Goal: Task Accomplishment & Management: Use online tool/utility

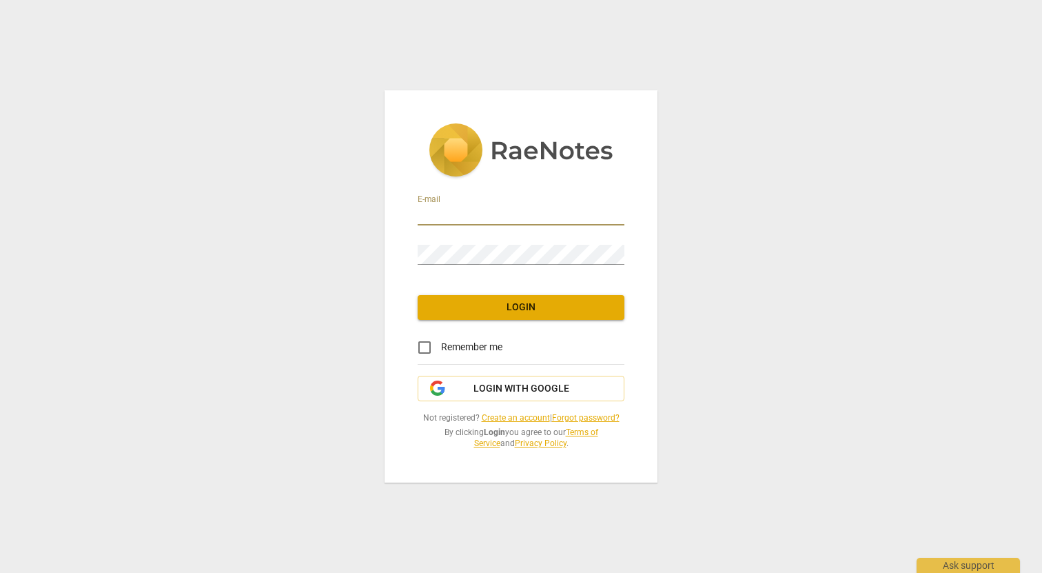
type input "[EMAIL_ADDRESS][DOMAIN_NAME]"
click at [444, 351] on span "Remember me" at bounding box center [471, 347] width 61 height 14
click at [441, 351] on input "Remember me" at bounding box center [424, 347] width 33 height 33
checkbox input "true"
click at [536, 309] on span "Login" at bounding box center [521, 307] width 185 height 14
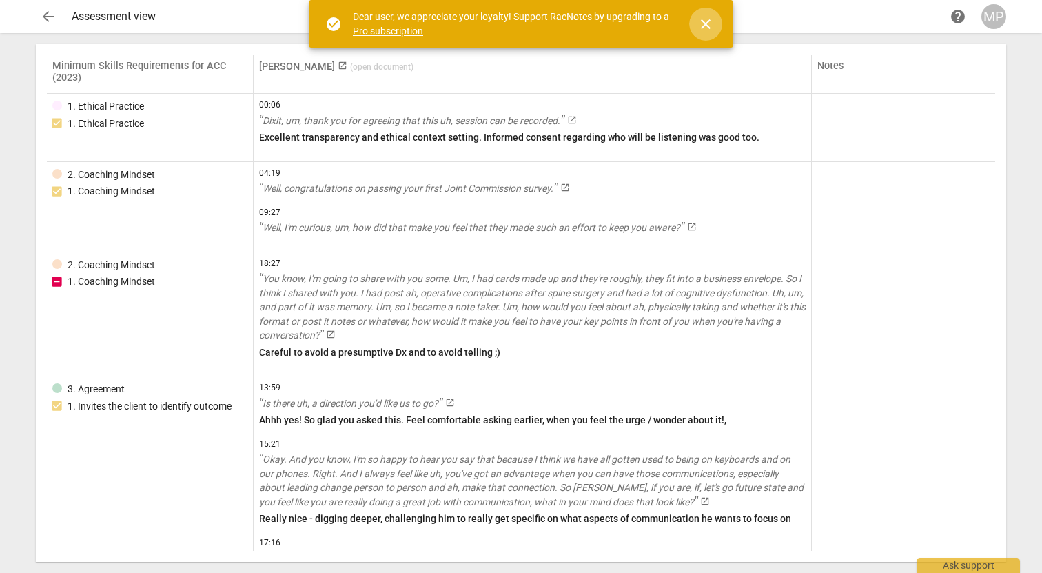
click at [702, 25] on span "close" at bounding box center [705, 24] width 17 height 17
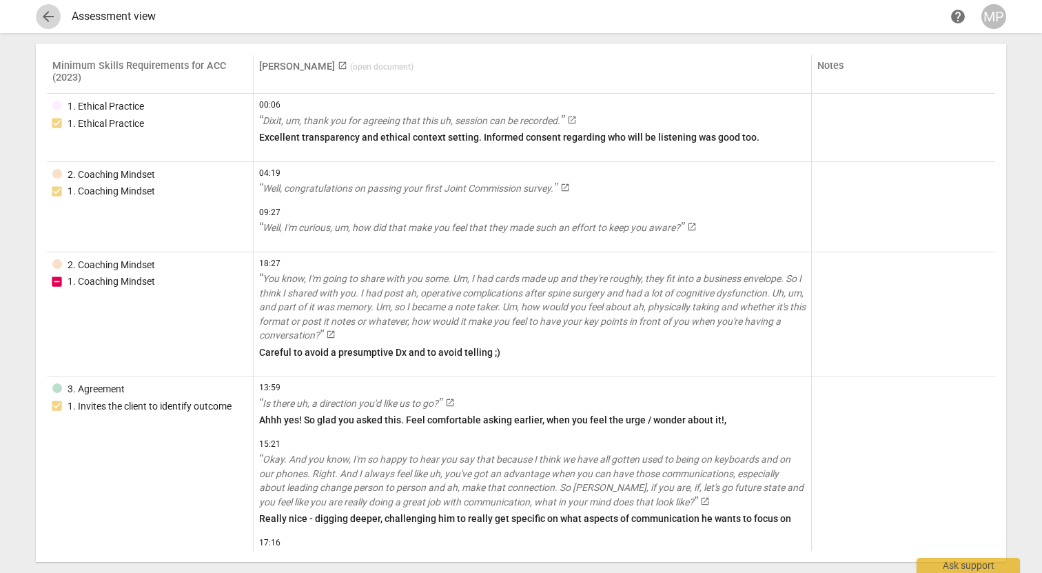
click at [45, 15] on span "arrow_back" at bounding box center [48, 16] width 17 height 17
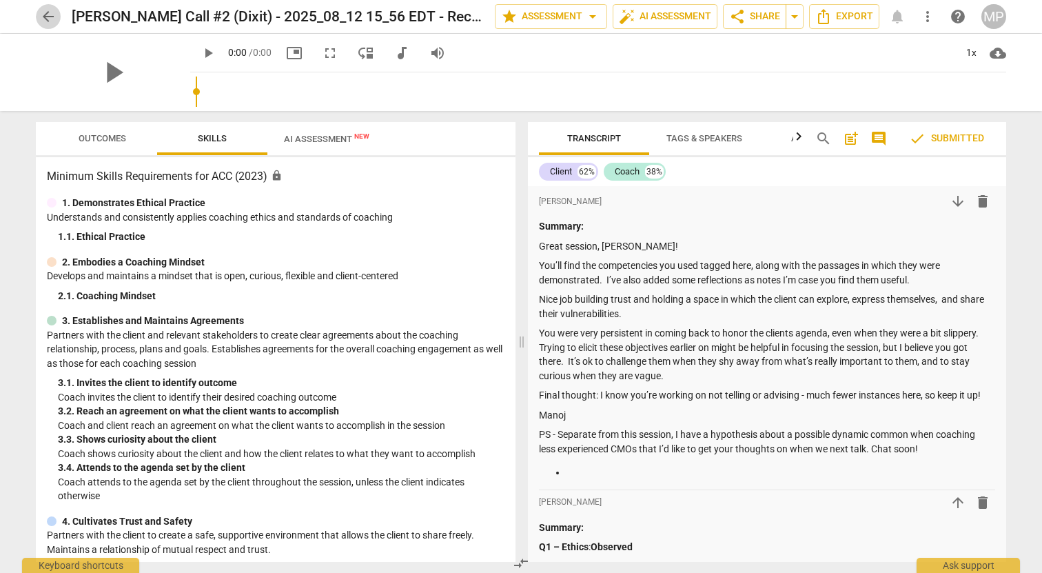
click at [48, 19] on span "arrow_back" at bounding box center [48, 16] width 17 height 17
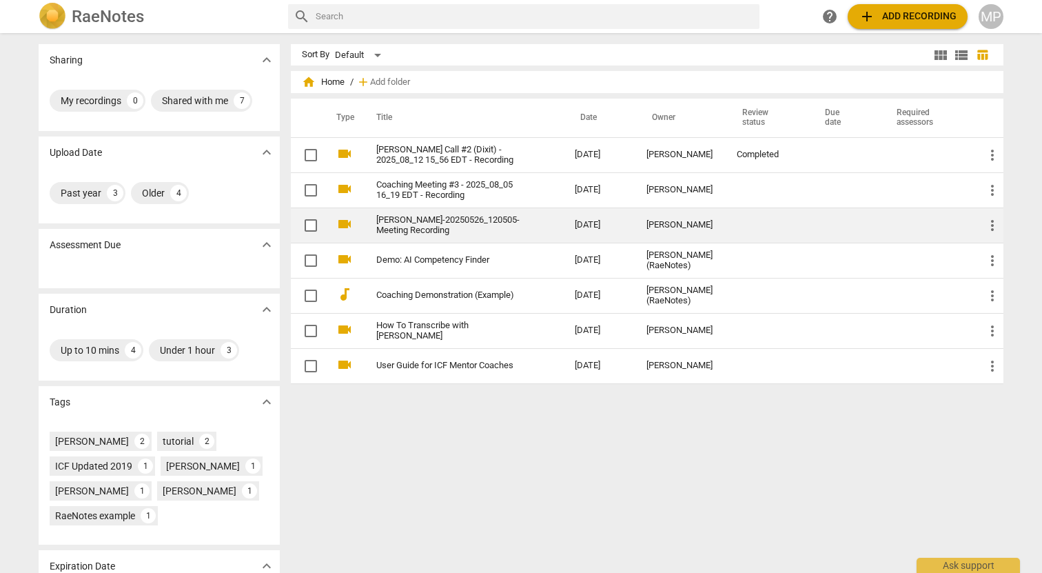
click at [451, 217] on link "[PERSON_NAME]-20250526_120505-Meeting Recording" at bounding box center [450, 225] width 149 height 21
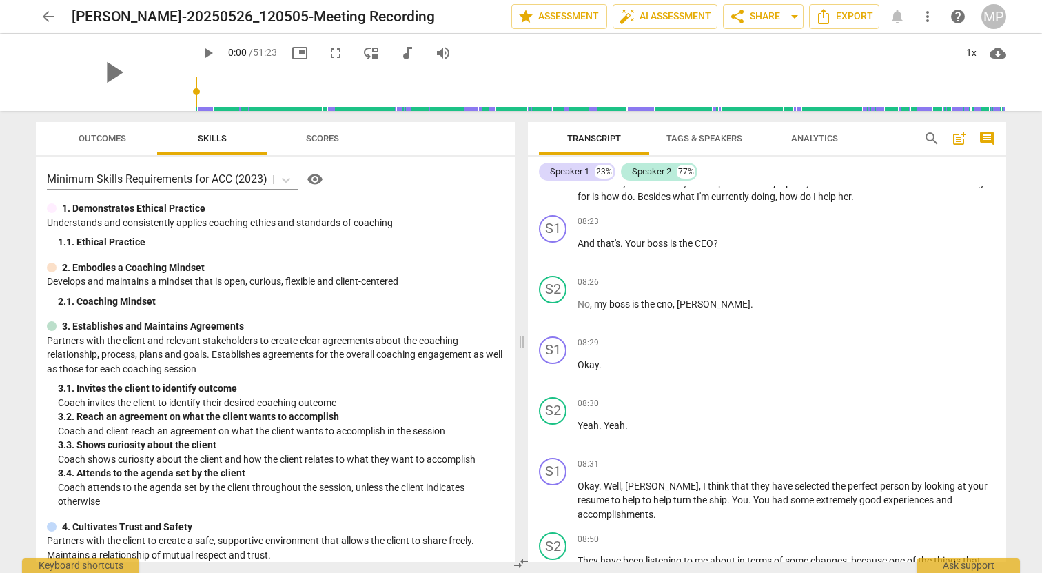
click at [51, 14] on span "arrow_back" at bounding box center [48, 16] width 17 height 17
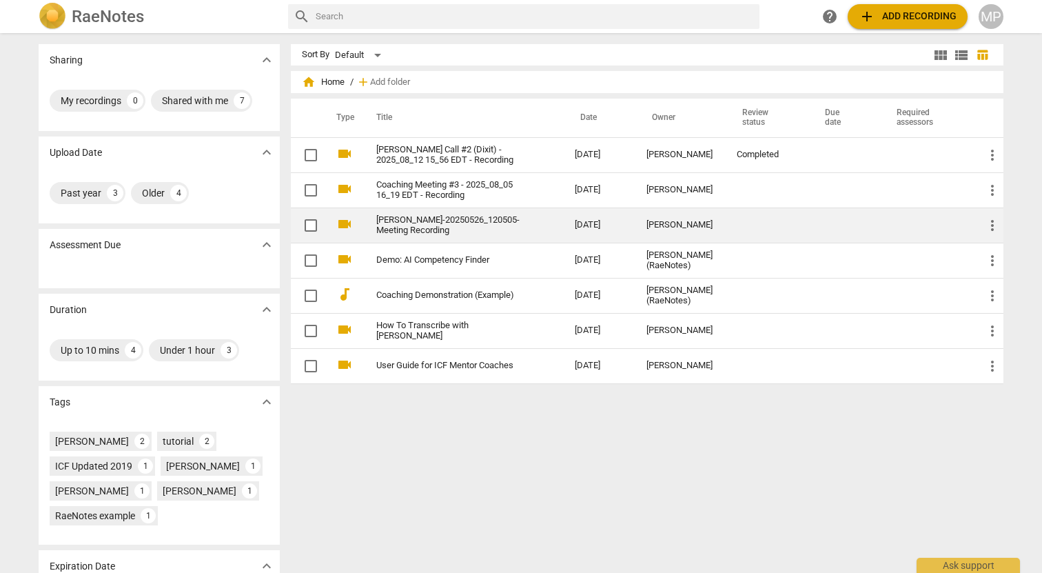
click at [427, 218] on link "[PERSON_NAME]-20250526_120505-Meeting Recording" at bounding box center [450, 225] width 149 height 21
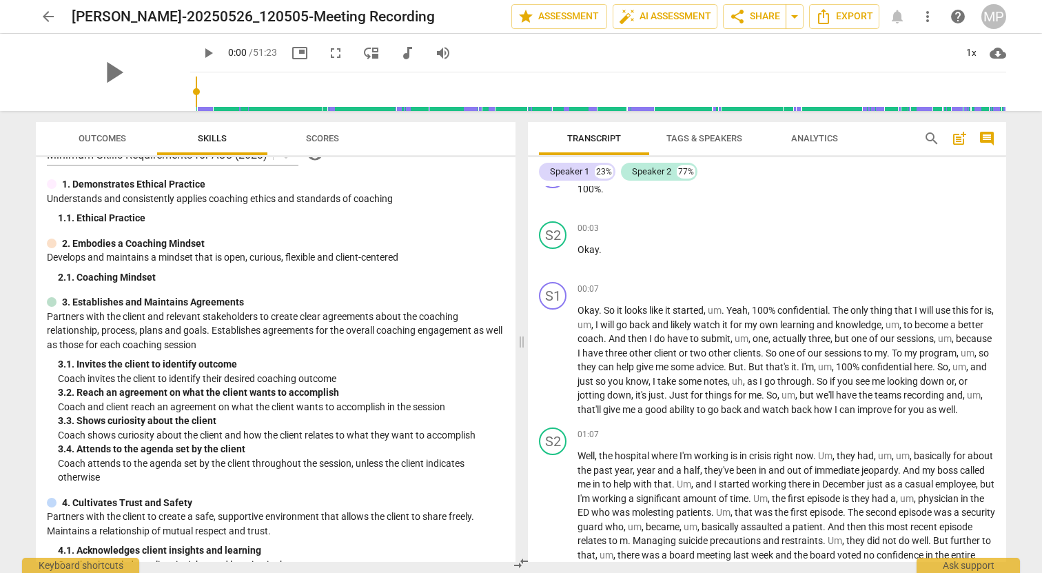
scroll to position [26, 0]
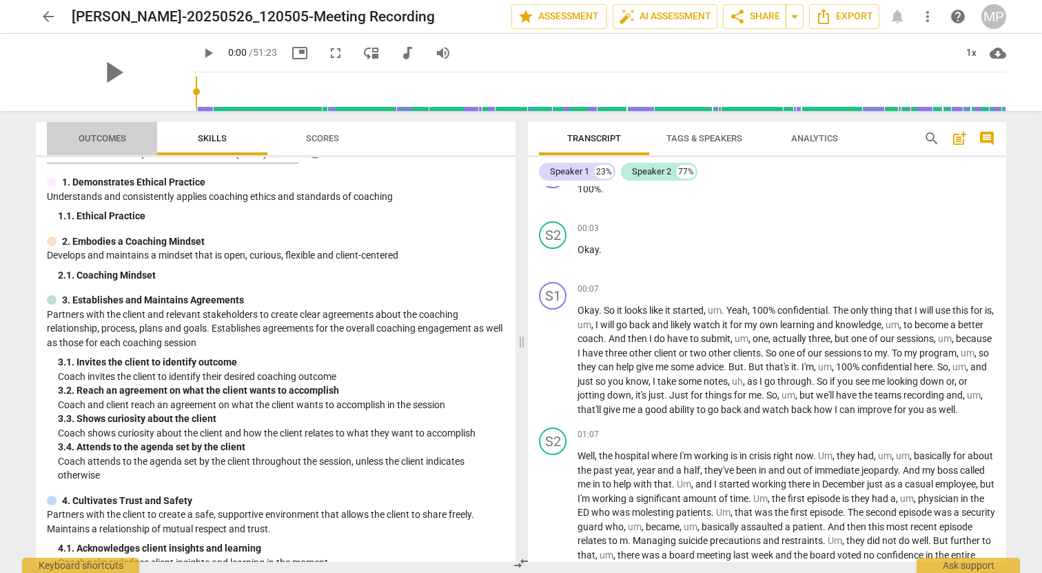
click at [106, 139] on span "Outcomes" at bounding box center [103, 138] width 48 height 10
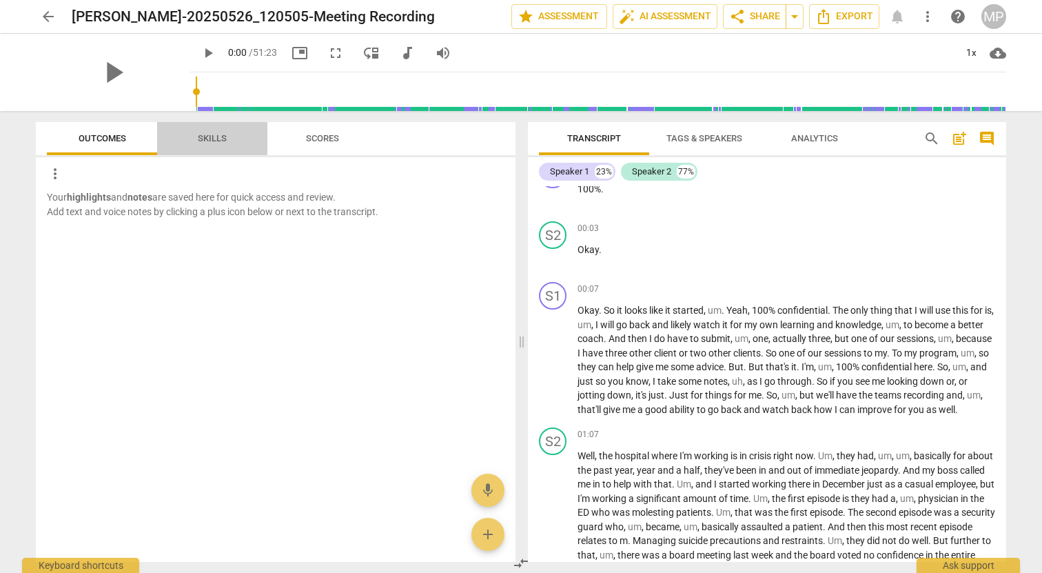
click at [221, 136] on span "Skills" at bounding box center [212, 138] width 29 height 10
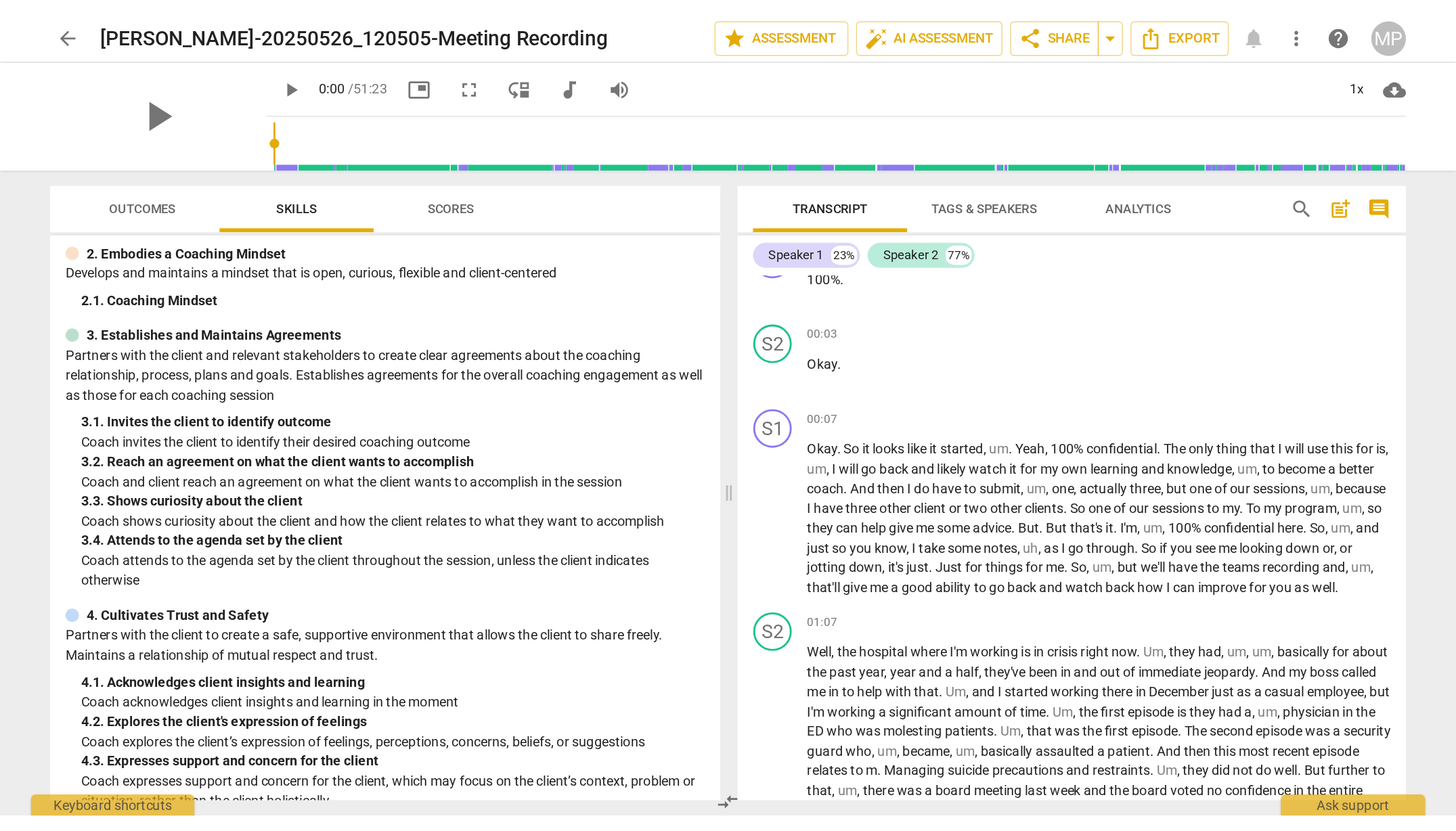
scroll to position [97, 0]
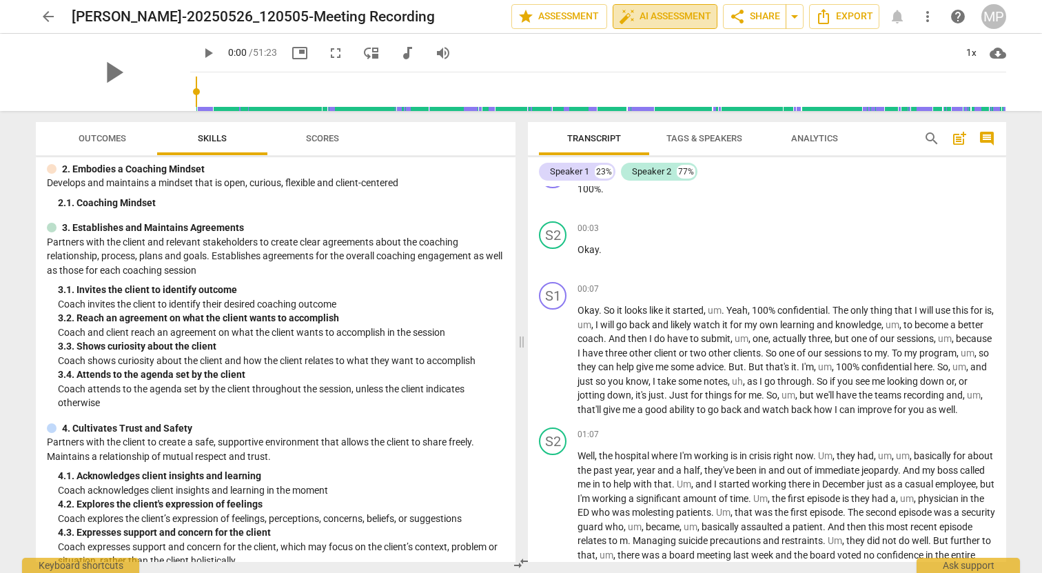
click at [656, 20] on span "auto_fix_high AI Assessment" at bounding box center [665, 16] width 92 height 17
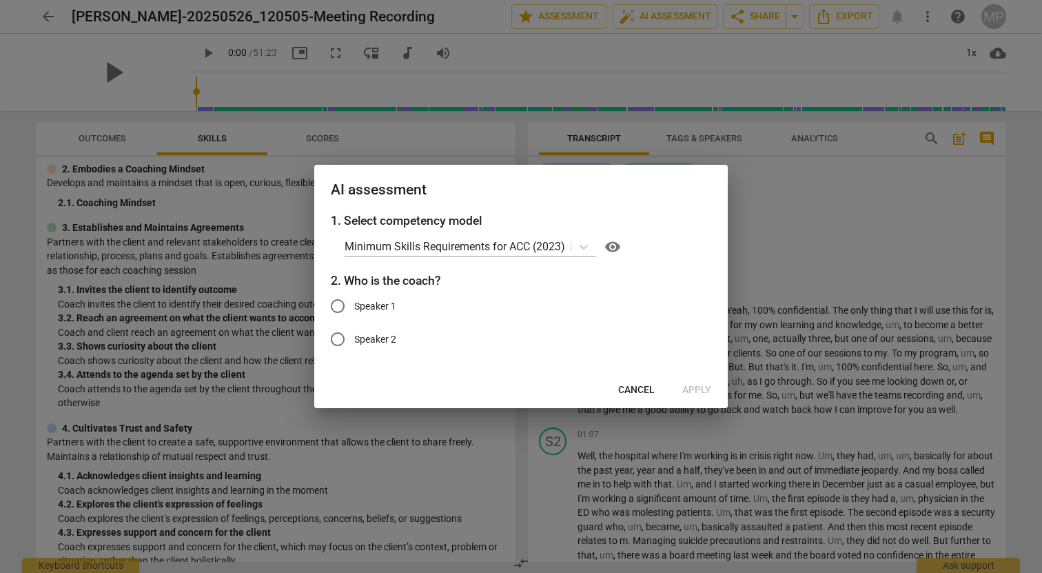
click at [629, 391] on span "Cancel" at bounding box center [636, 390] width 37 height 14
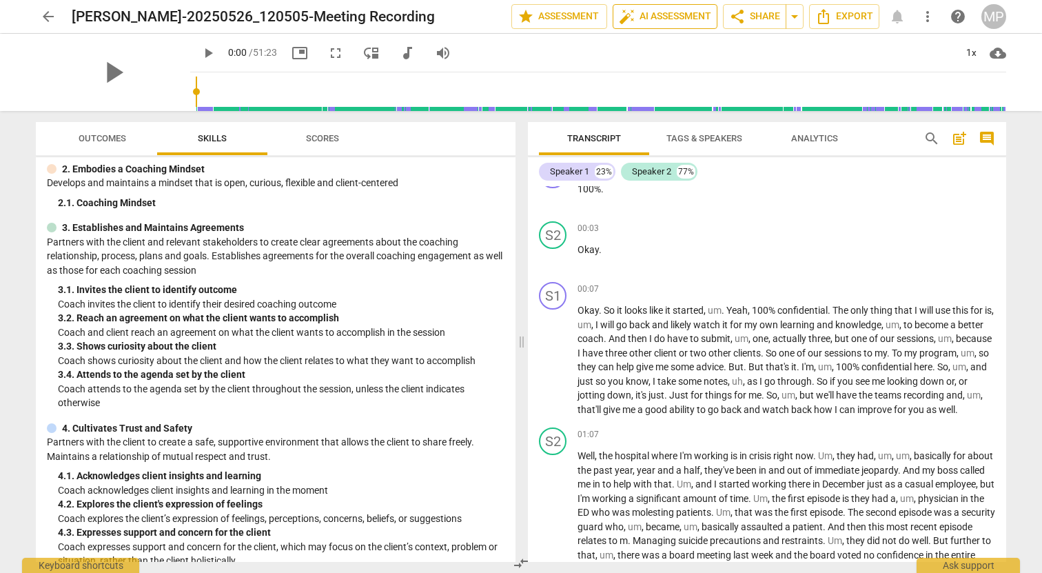
click at [682, 16] on span "auto_fix_high AI Assessment" at bounding box center [665, 16] width 92 height 17
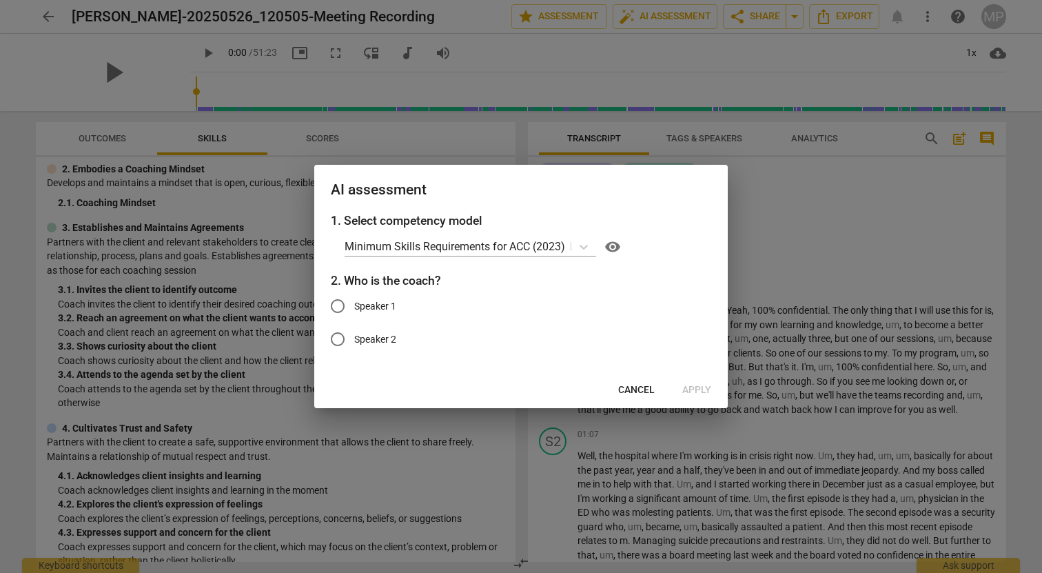
click at [358, 306] on span "Speaker 1" at bounding box center [375, 306] width 42 height 14
click at [354, 306] on input "Speaker 1" at bounding box center [337, 305] width 33 height 33
radio input "true"
click at [703, 389] on span "Apply" at bounding box center [696, 390] width 29 height 14
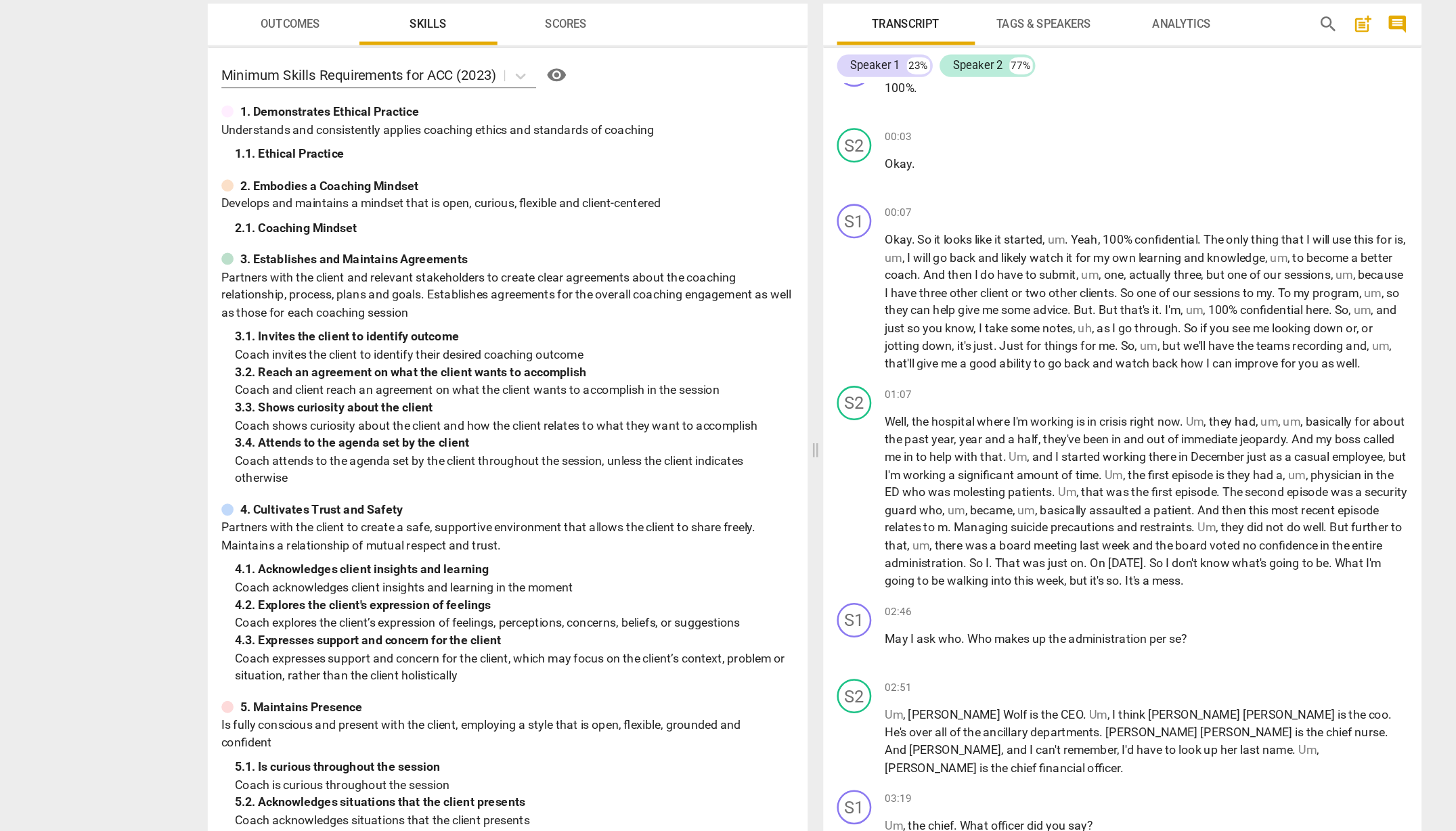
scroll to position [0, 0]
click at [501, 128] on span "Scores" at bounding box center [533, 137] width 65 height 19
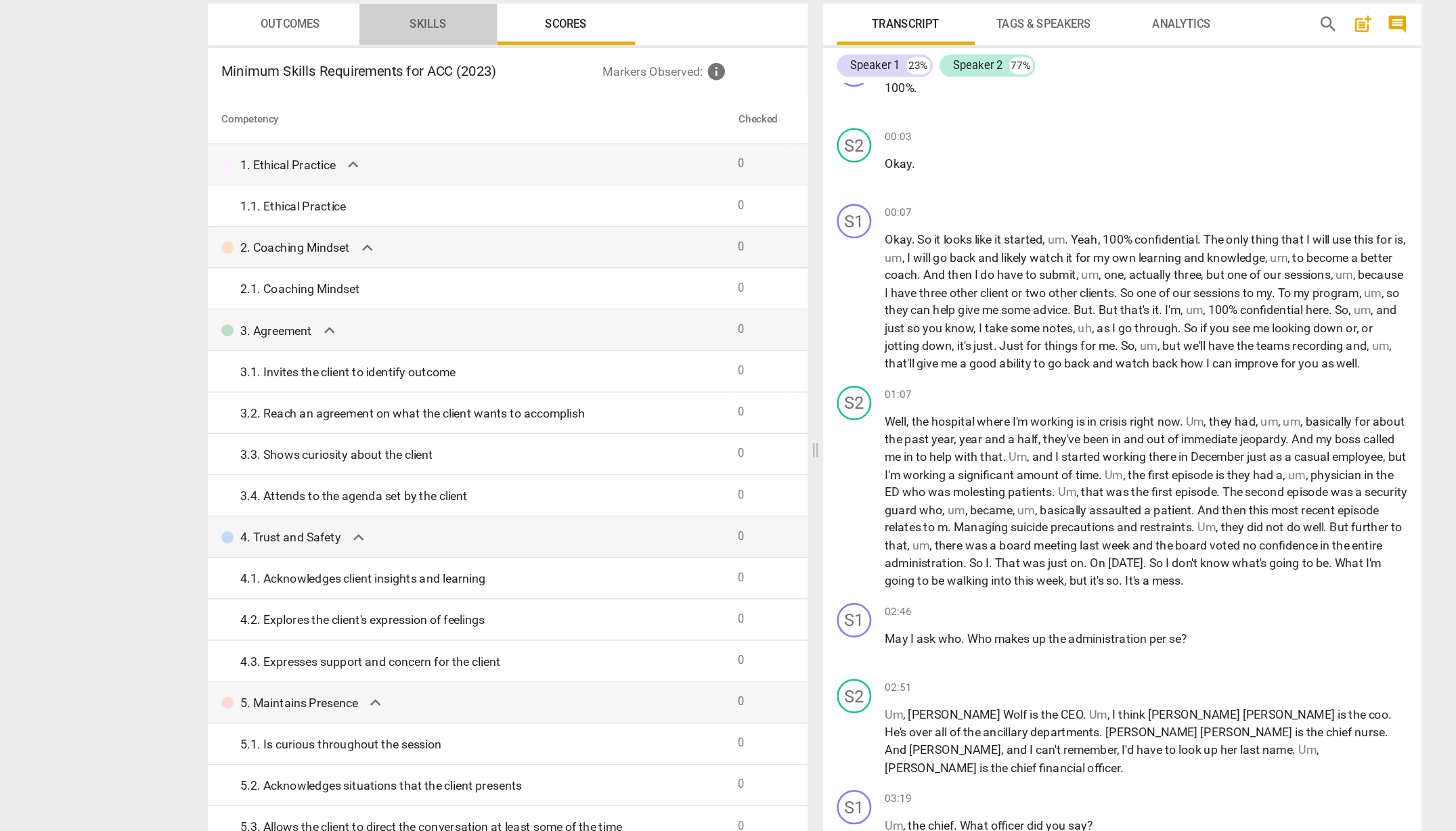
click at [395, 128] on span "Skills" at bounding box center [425, 137] width 61 height 19
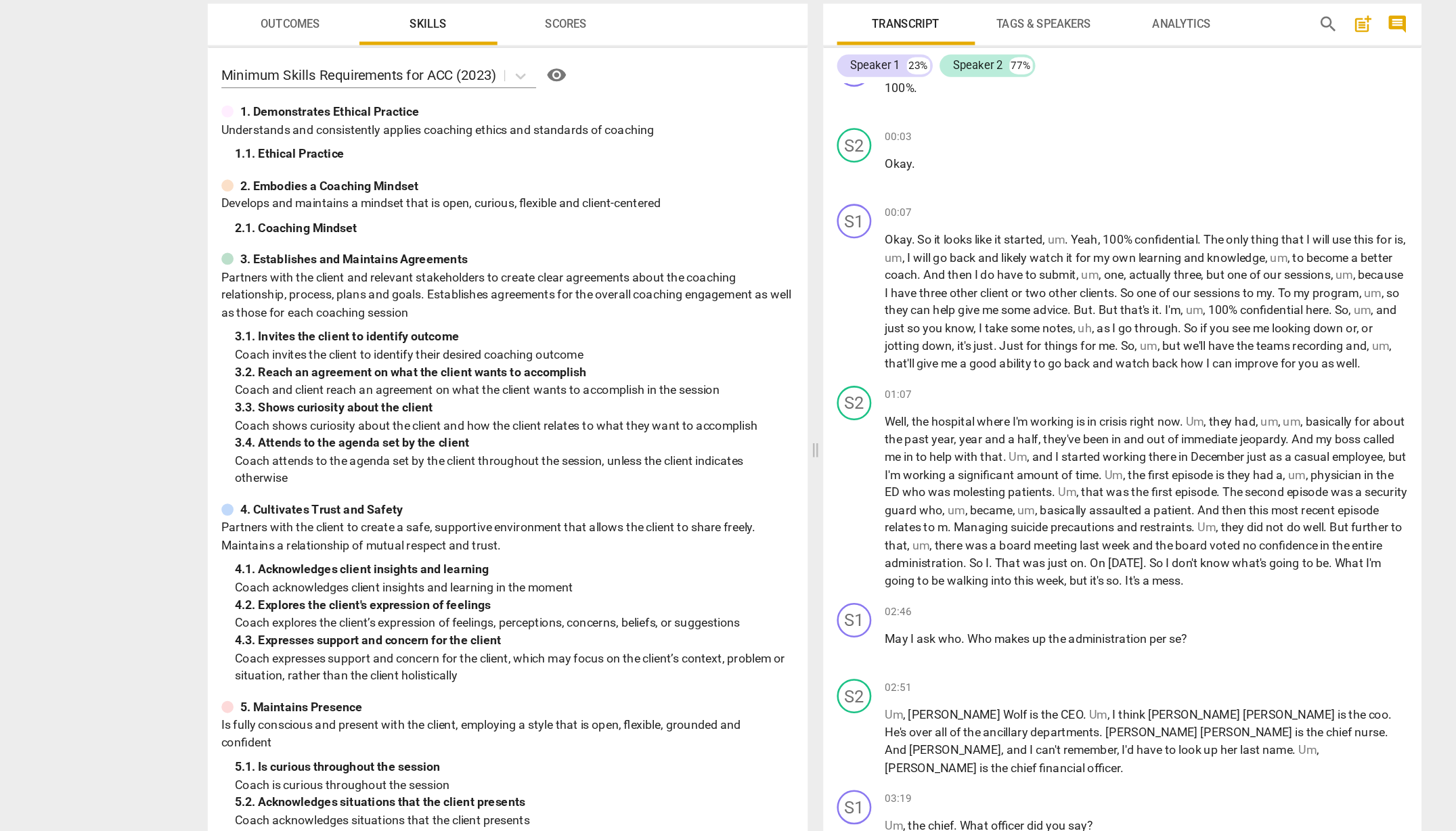
click at [293, 131] on span "Outcomes" at bounding box center [316, 136] width 47 height 10
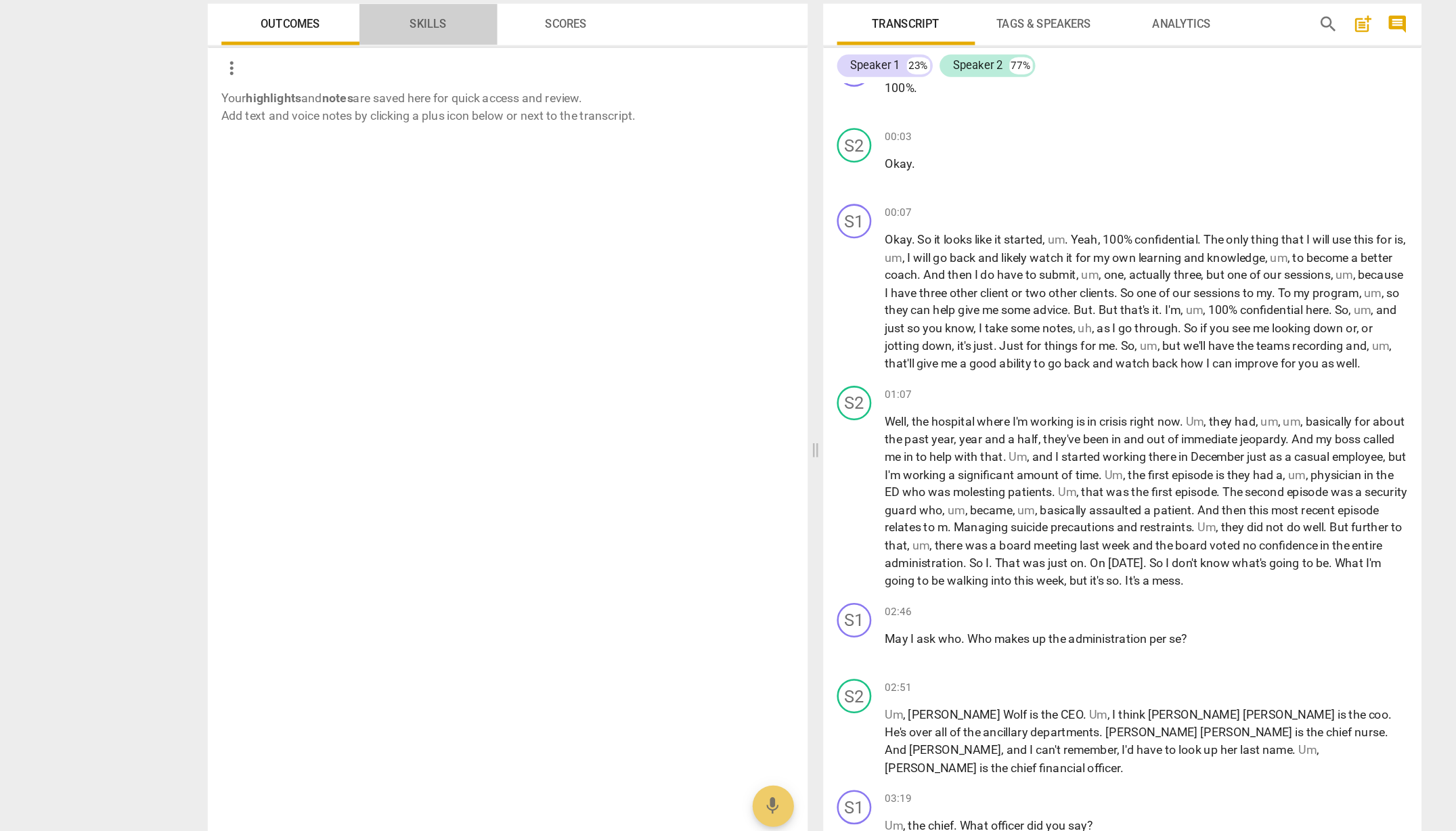
click at [411, 131] on span "Skills" at bounding box center [424, 136] width 28 height 10
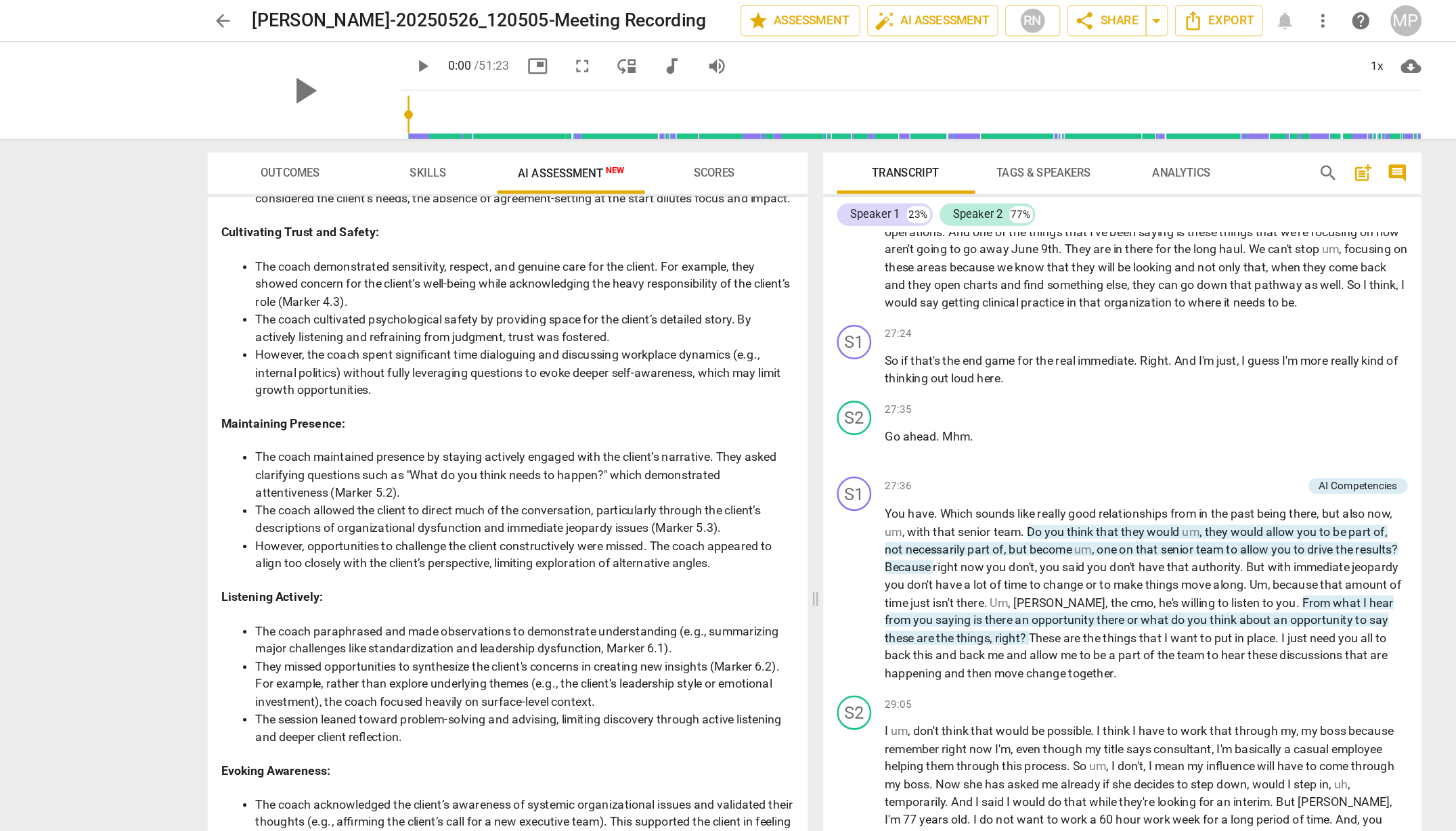
scroll to position [480, 0]
click at [634, 137] on span "Scores" at bounding box center [649, 136] width 32 height 10
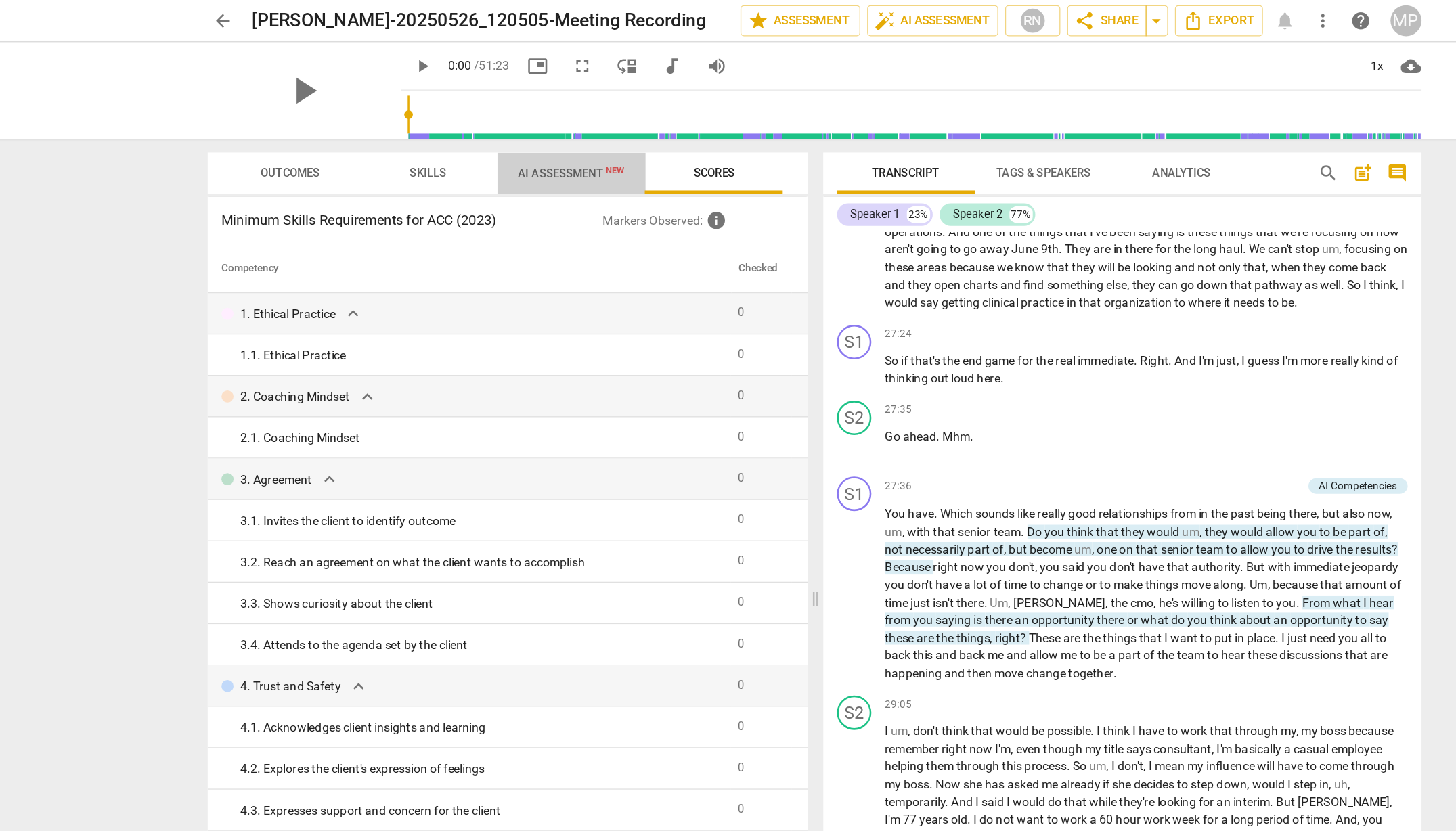
click at [499, 138] on span "AI Assessment New" at bounding box center [537, 136] width 117 height 21
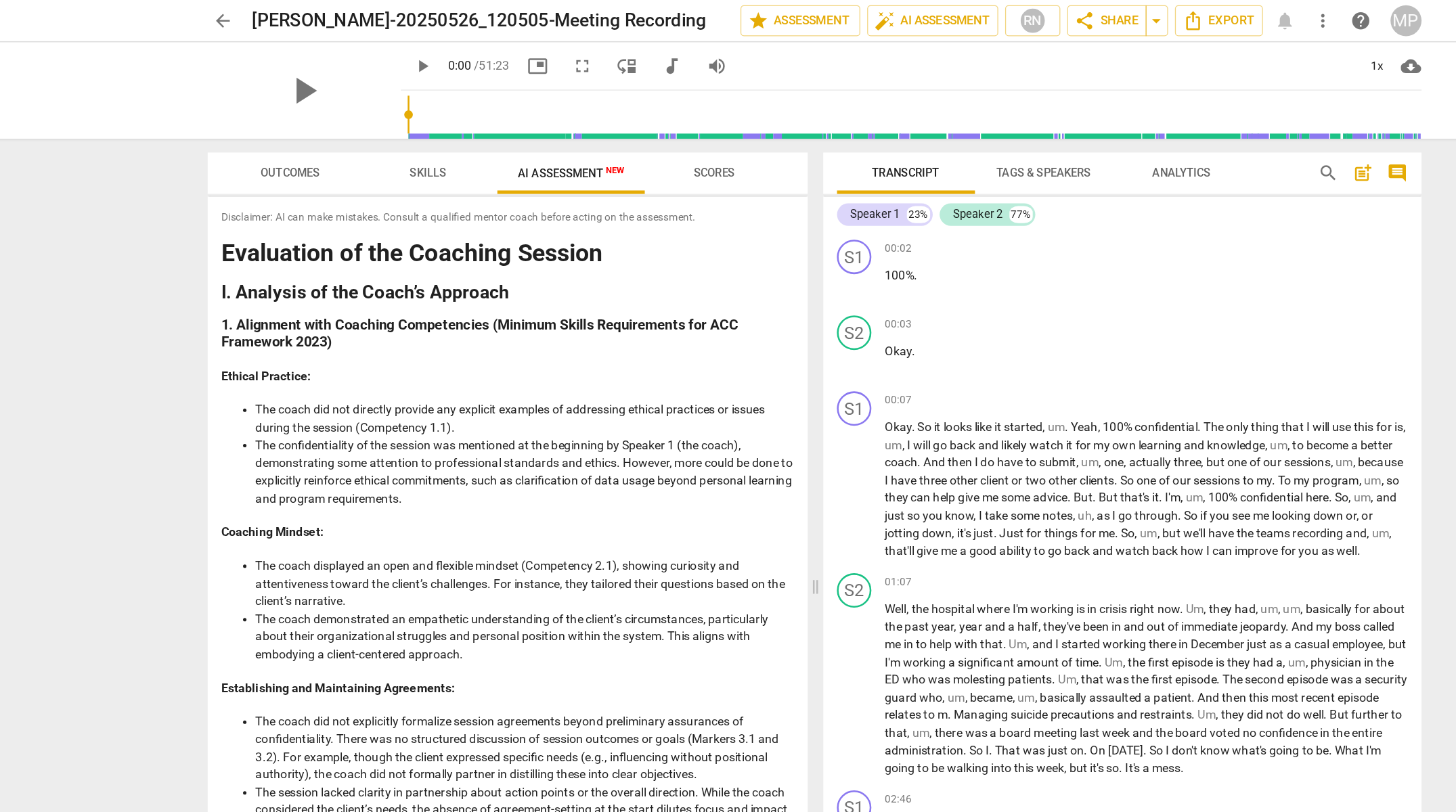
scroll to position [0, 0]
click at [293, 132] on span "Outcomes" at bounding box center [316, 135] width 47 height 10
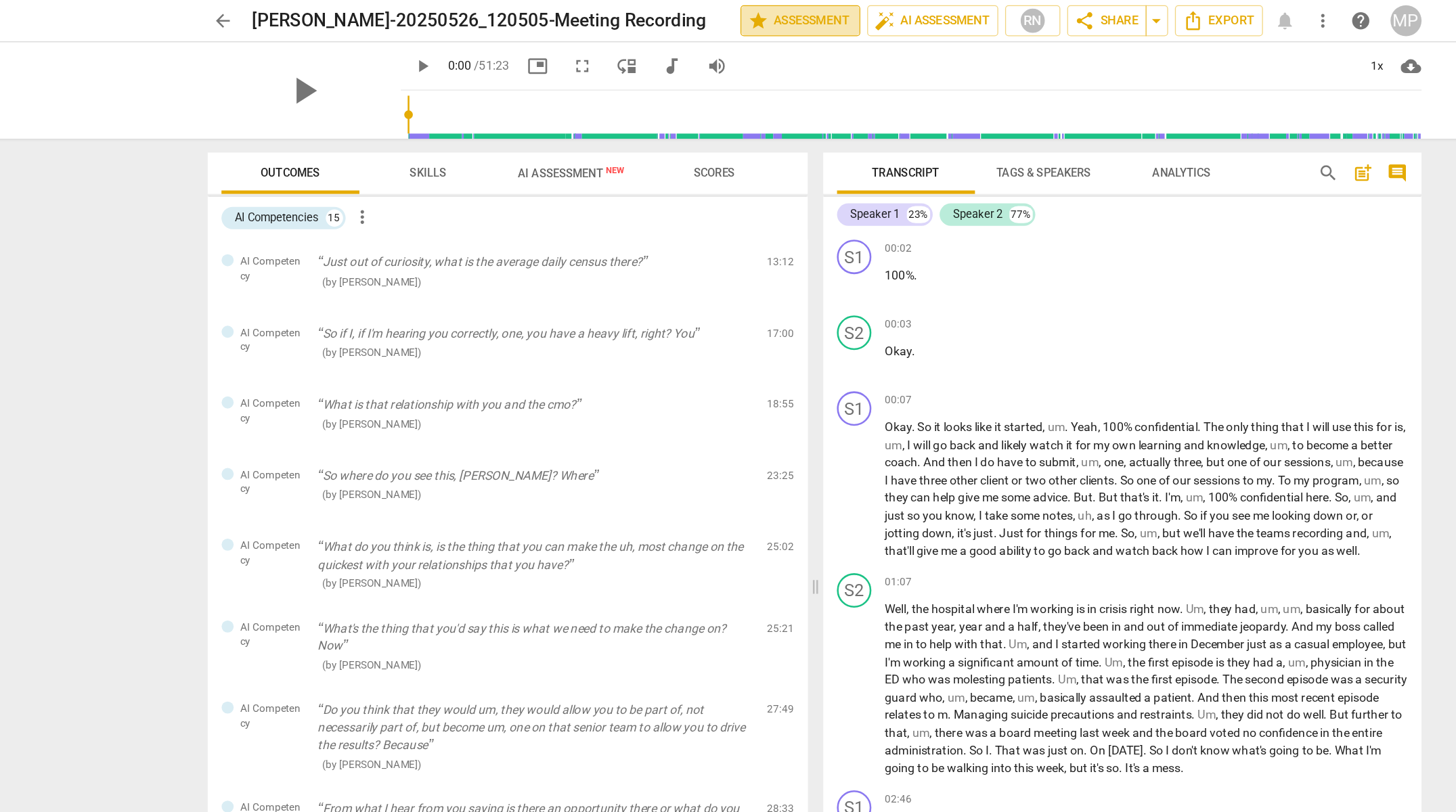
click at [677, 21] on span "star Assessment" at bounding box center [717, 16] width 82 height 17
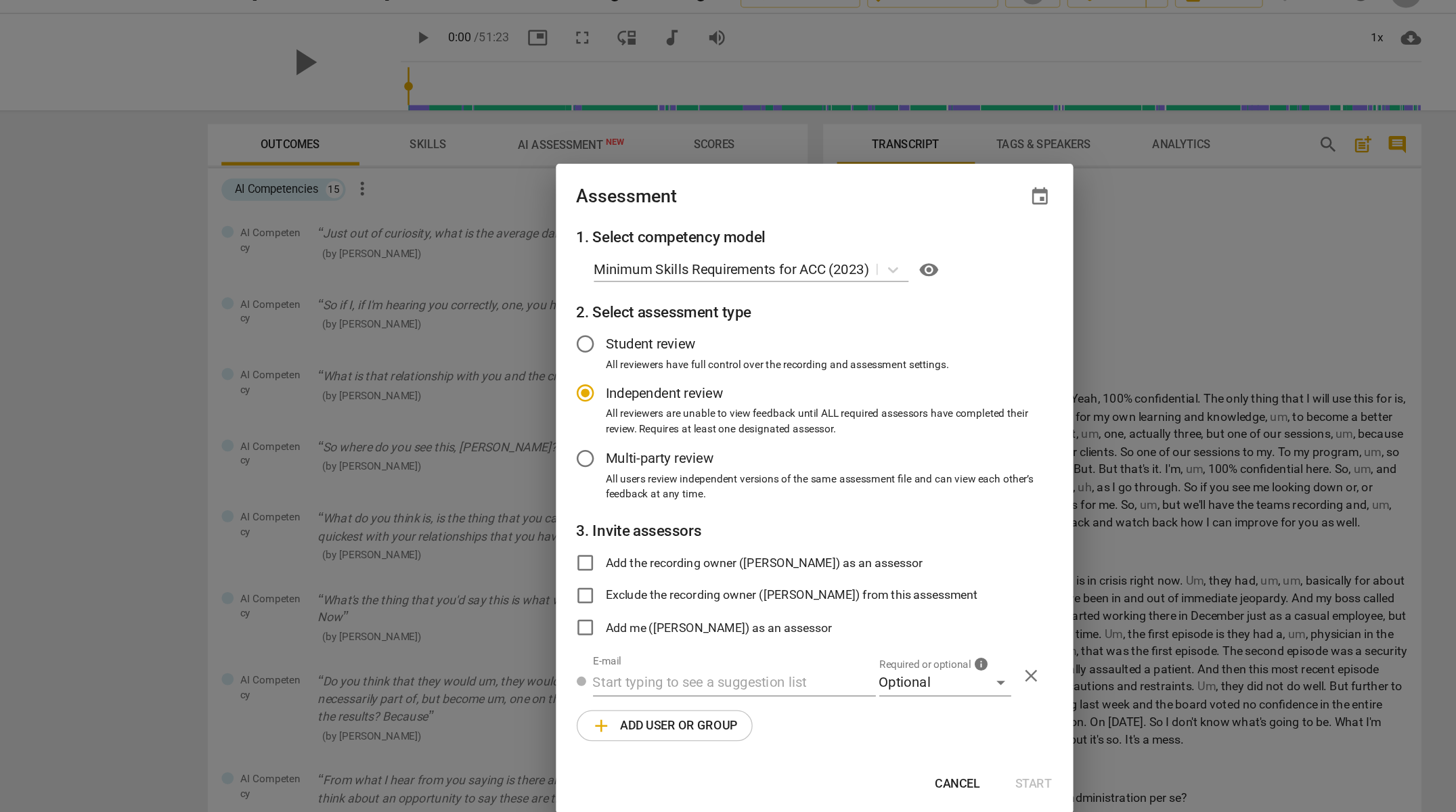
radio input "false"
click at [532, 499] on input "Add me ([PERSON_NAME]) as an assessor" at bounding box center [548, 514] width 32 height 32
checkbox input "true"
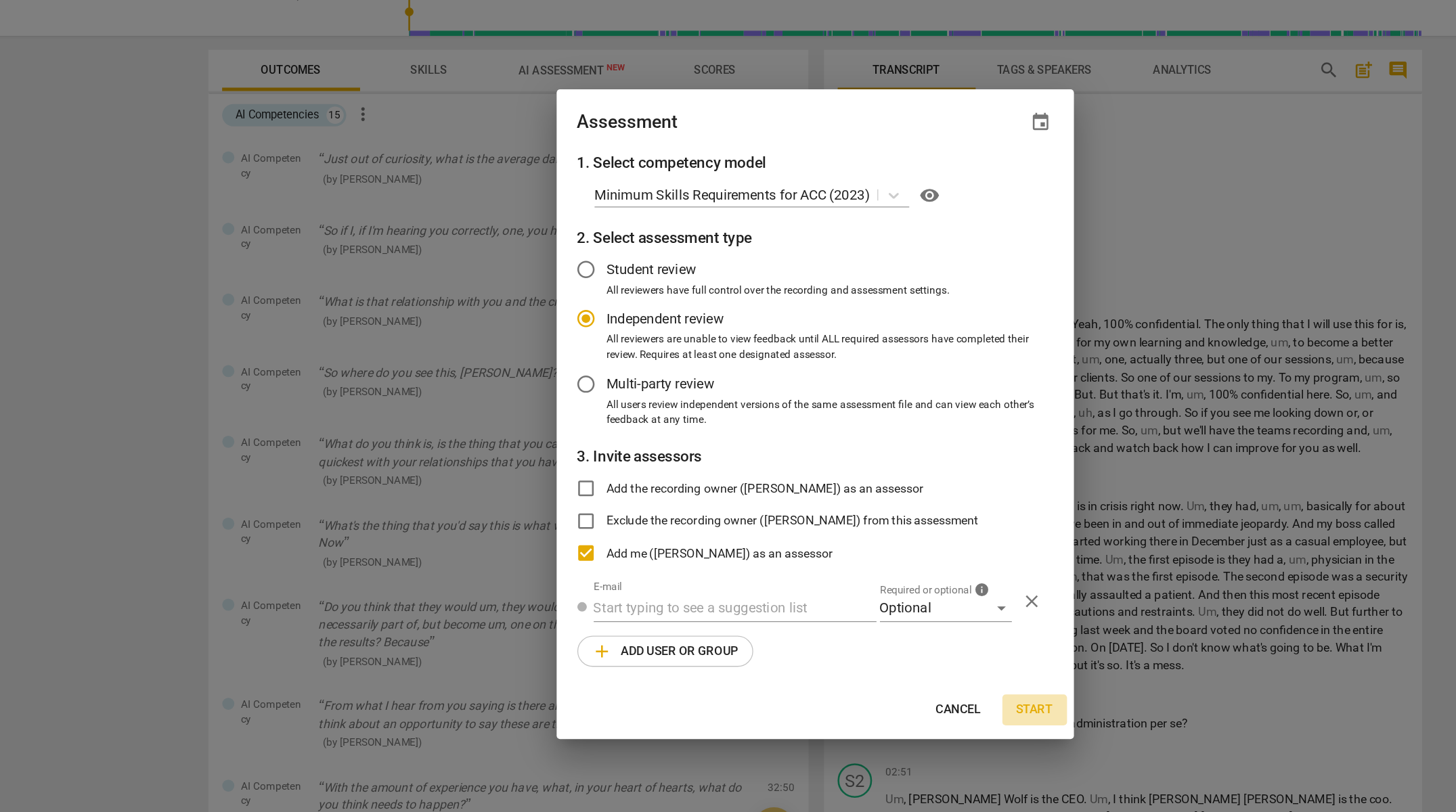
click at [886, 562] on span "Start" at bounding box center [901, 638] width 29 height 14
radio input "false"
type input "[PERSON_NAME] <[PERSON_NAME][EMAIL_ADDRESS][PERSON_NAME][PERSON_NAME][DOMAIN_NA…"
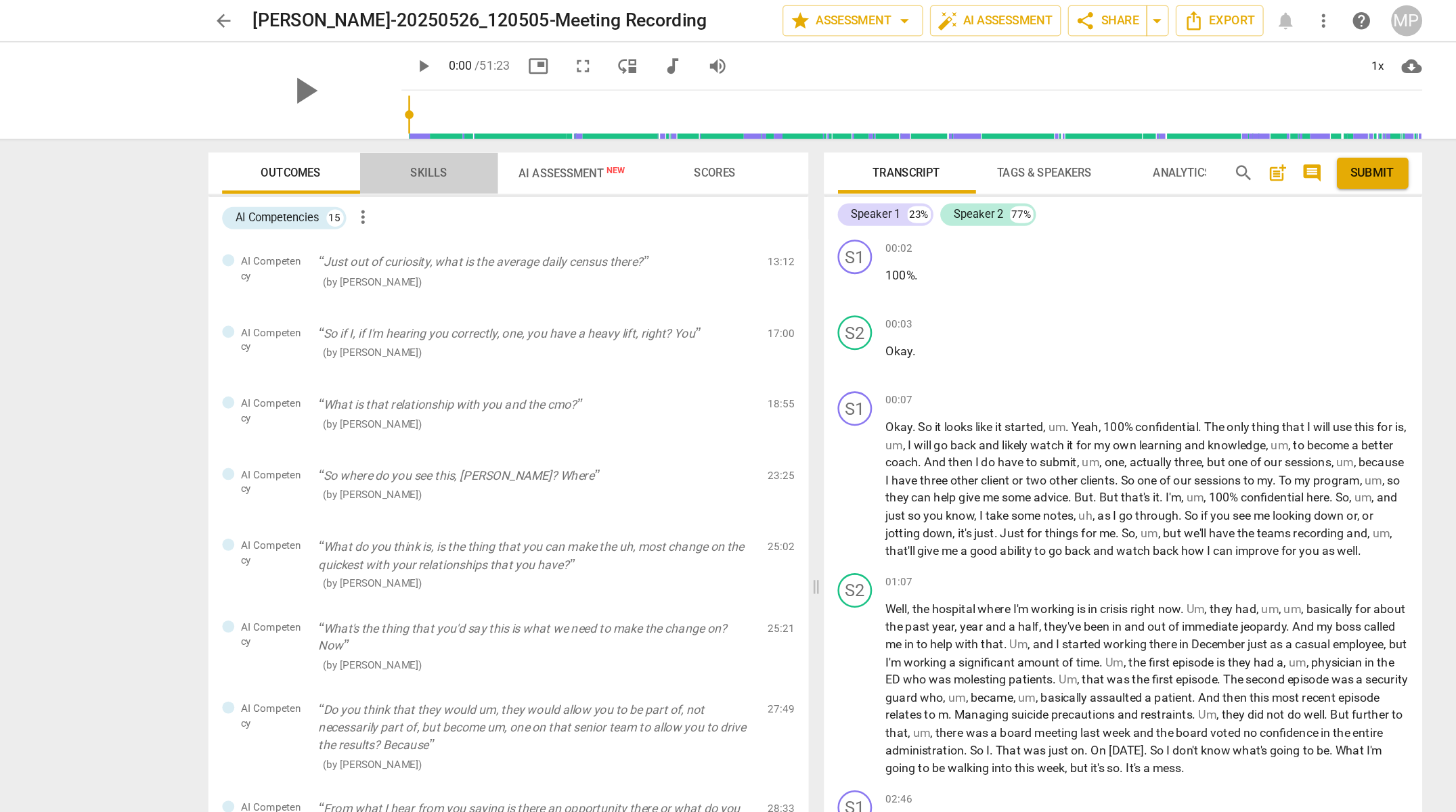
click at [411, 136] on span "Skills" at bounding box center [424, 135] width 28 height 10
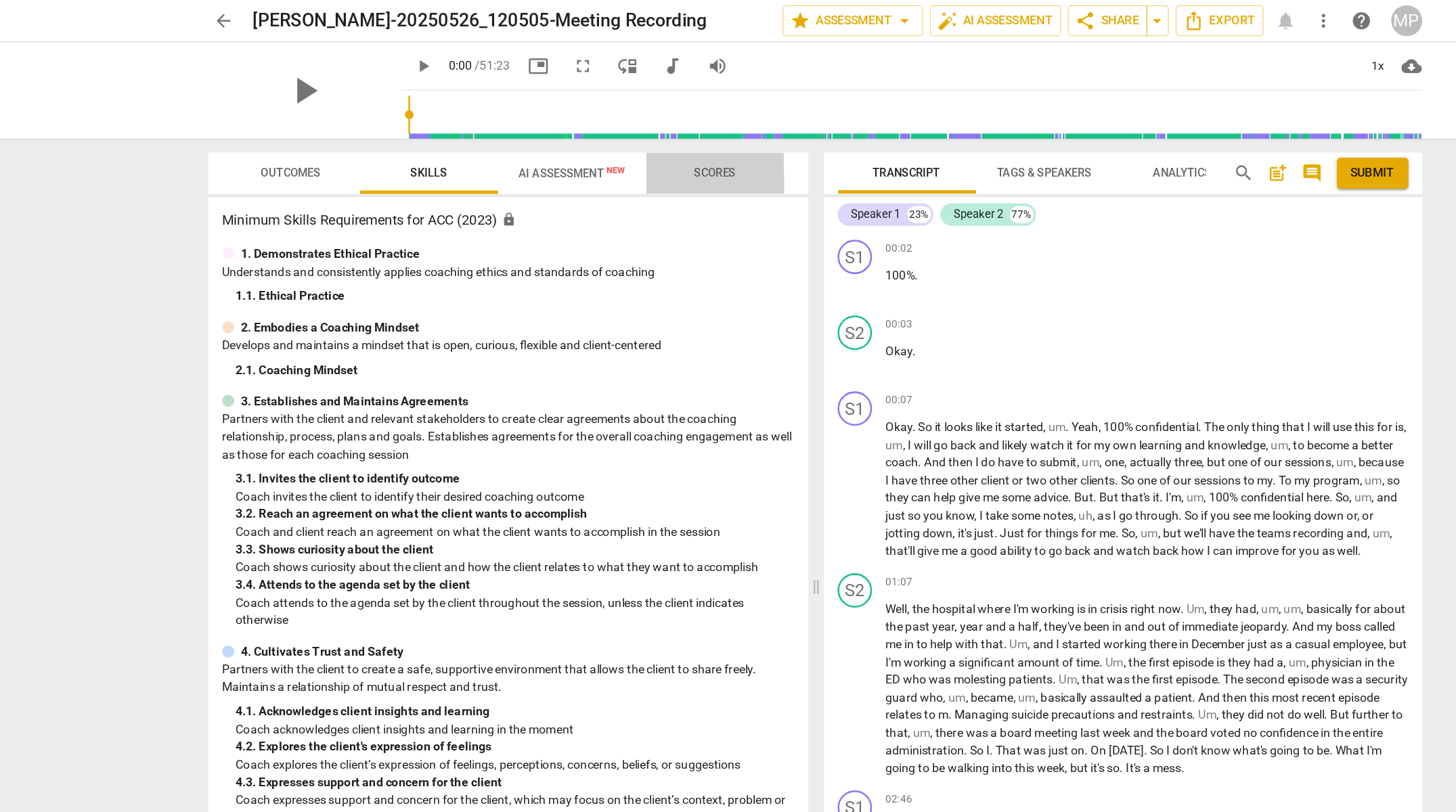
click at [634, 136] on span "Scores" at bounding box center [649, 135] width 32 height 10
